Goal: Use online tool/utility: Utilize a website feature to perform a specific function

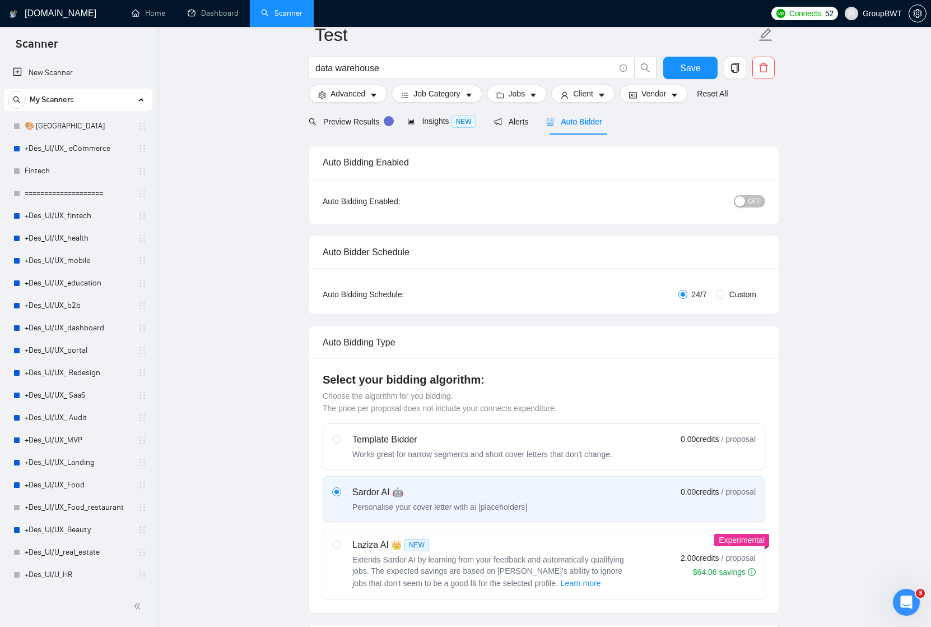
scroll to position [8, 0]
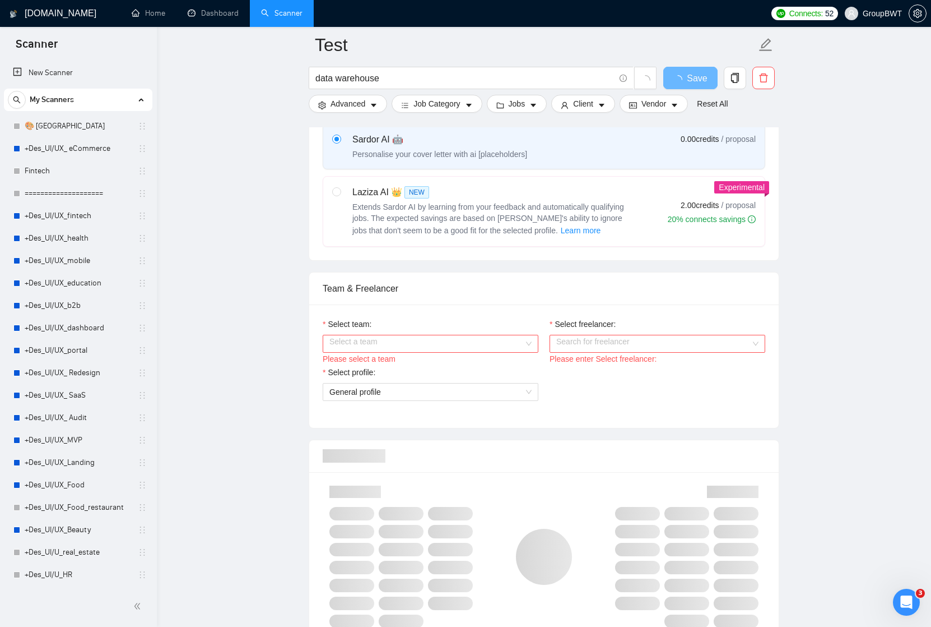
scroll to position [426, 0]
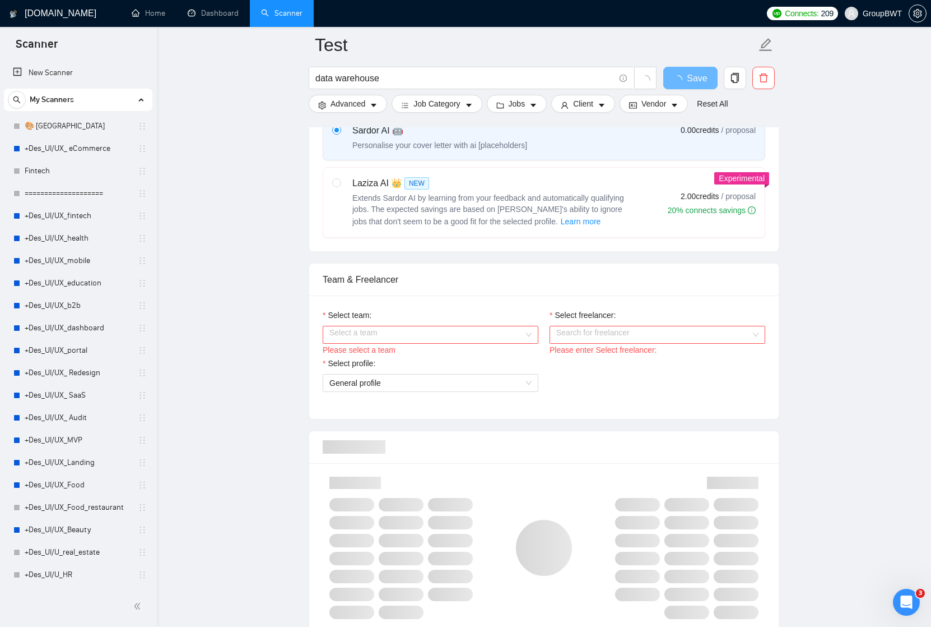
click at [533, 331] on div "Select a team" at bounding box center [431, 335] width 216 height 18
click at [504, 354] on div "BWT Team Data" at bounding box center [431, 356] width 202 height 12
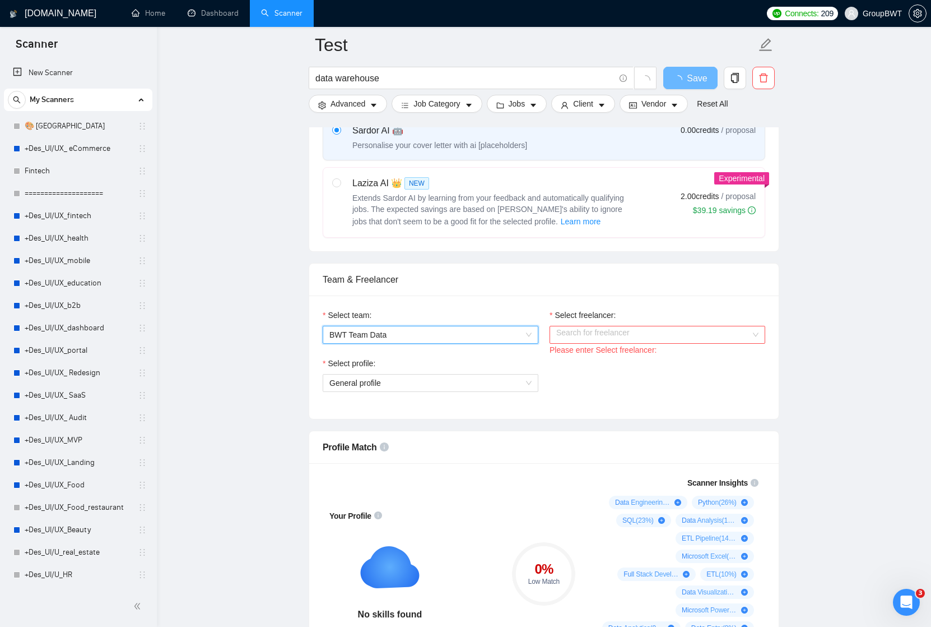
click at [581, 330] on input "Select freelancer:" at bounding box center [653, 334] width 194 height 17
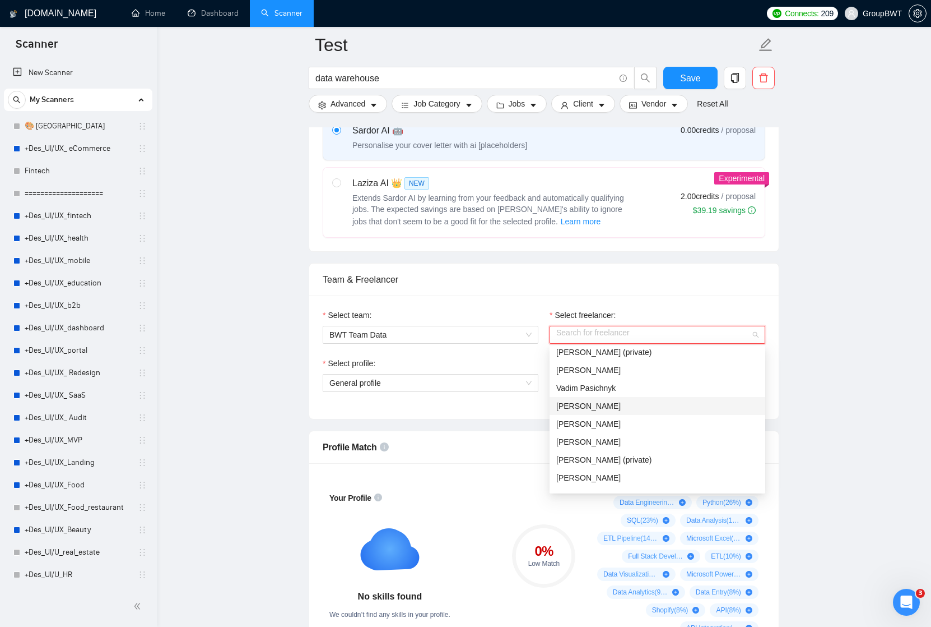
scroll to position [57, 0]
click at [583, 427] on span "Sofiia Katalandze" at bounding box center [588, 424] width 64 height 9
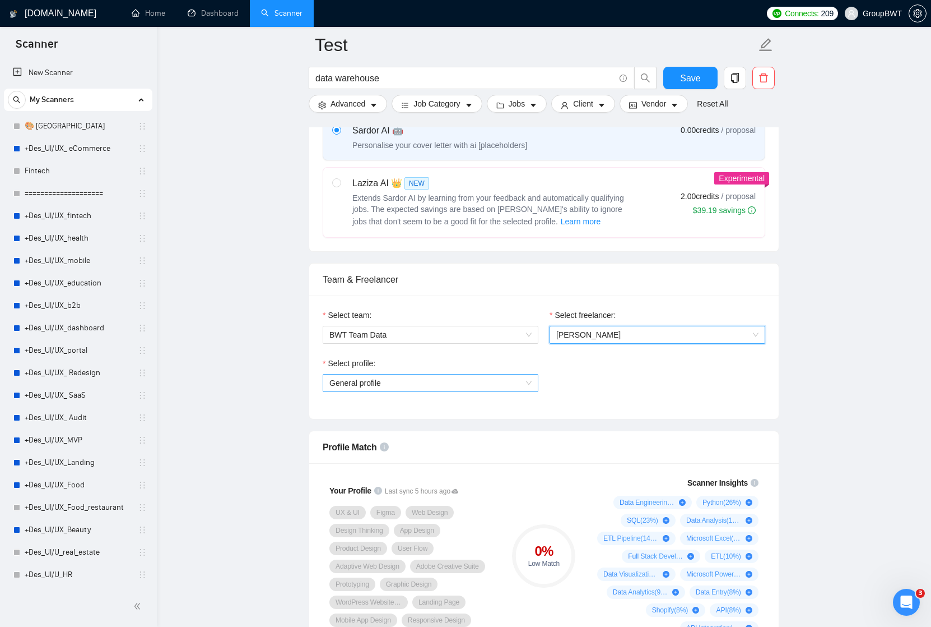
click at [530, 382] on span "General profile" at bounding box center [431, 382] width 202 height 17
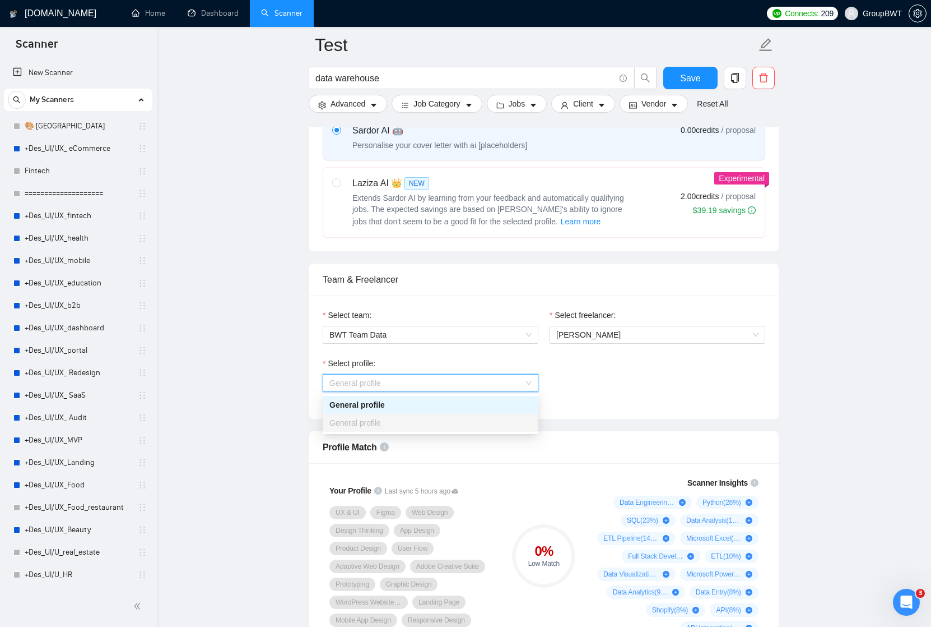
click at [544, 364] on div "Select profile: General profile" at bounding box center [544, 381] width 454 height 48
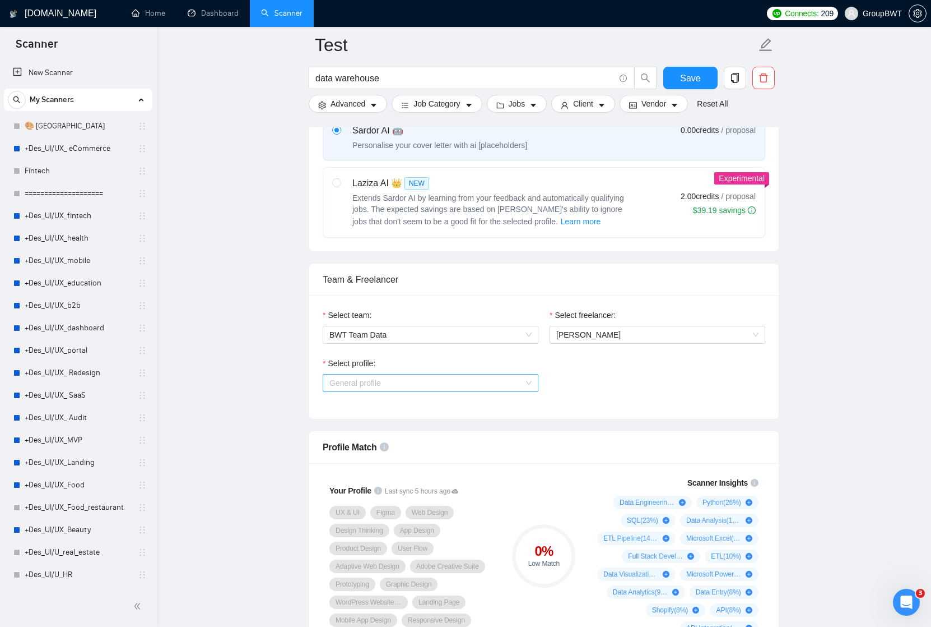
click at [530, 381] on span "General profile" at bounding box center [431, 382] width 202 height 17
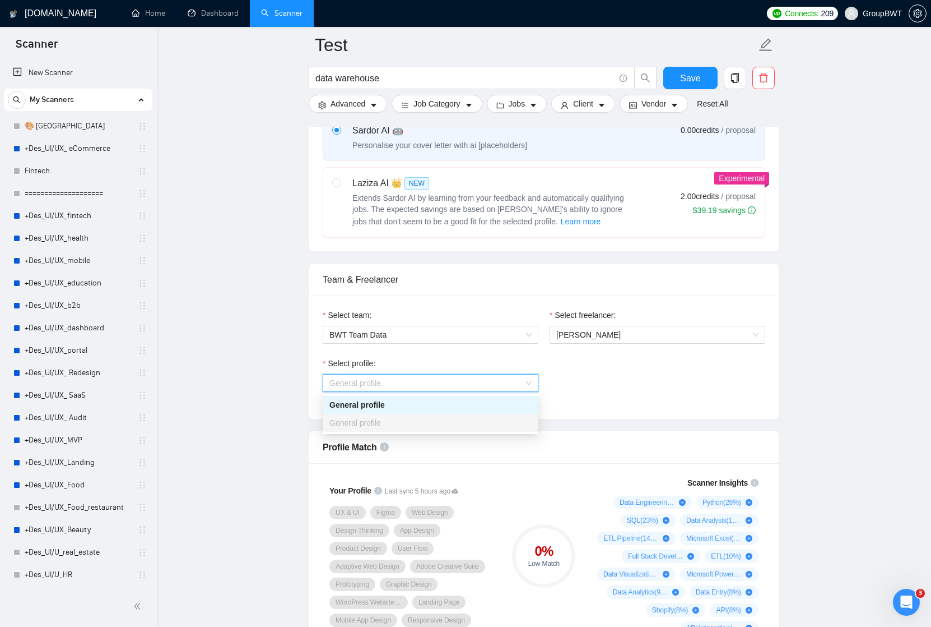
click at [503, 401] on div "General profile" at bounding box center [431, 404] width 202 height 12
click at [534, 375] on div "General profile" at bounding box center [431, 383] width 216 height 18
click at [590, 377] on div "Select profile: General profile" at bounding box center [544, 381] width 454 height 48
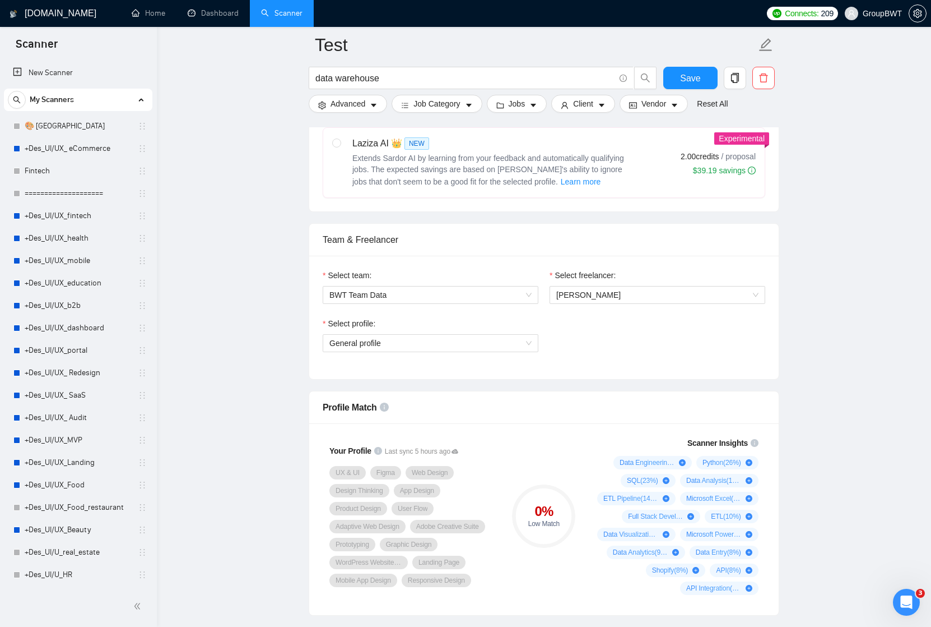
scroll to position [463, 0]
